Goal: Task Accomplishment & Management: Complete application form

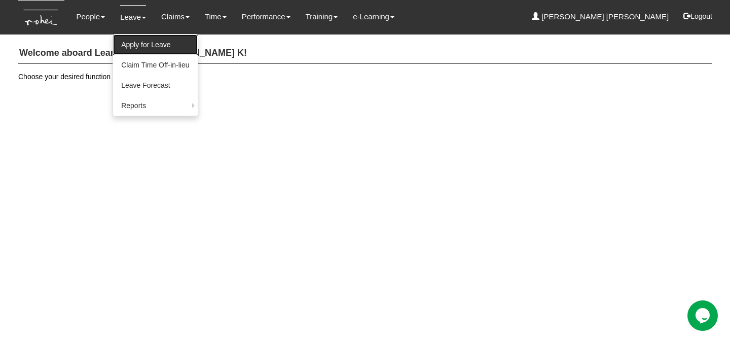
click at [141, 37] on link "Apply for Leave" at bounding box center [155, 44] width 84 height 20
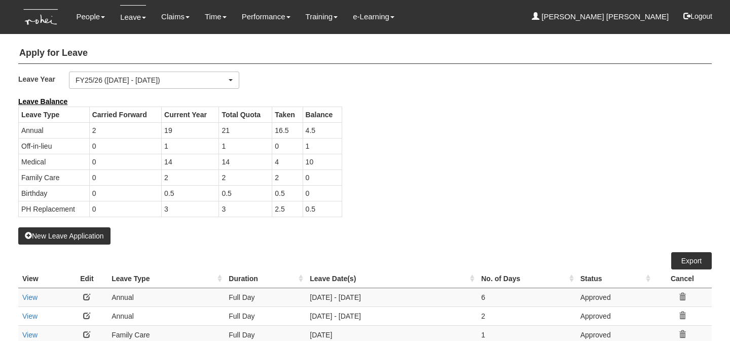
select select "50"
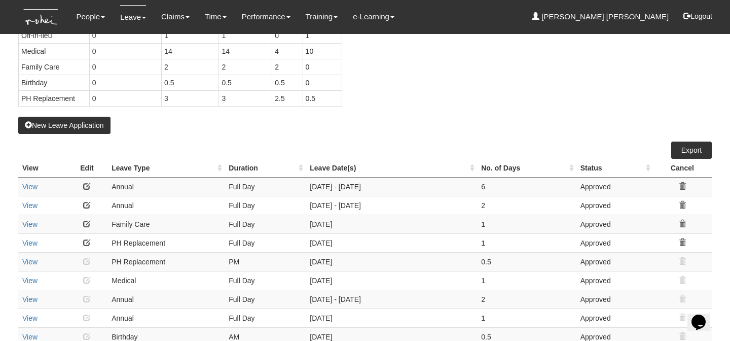
scroll to position [111, 0]
click at [466, 101] on div "Leave Balance Leave Type Carried Forward Current Year Total Quota Taken Balance…" at bounding box center [358, 50] width 694 height 131
